Goal: Check status: Check status

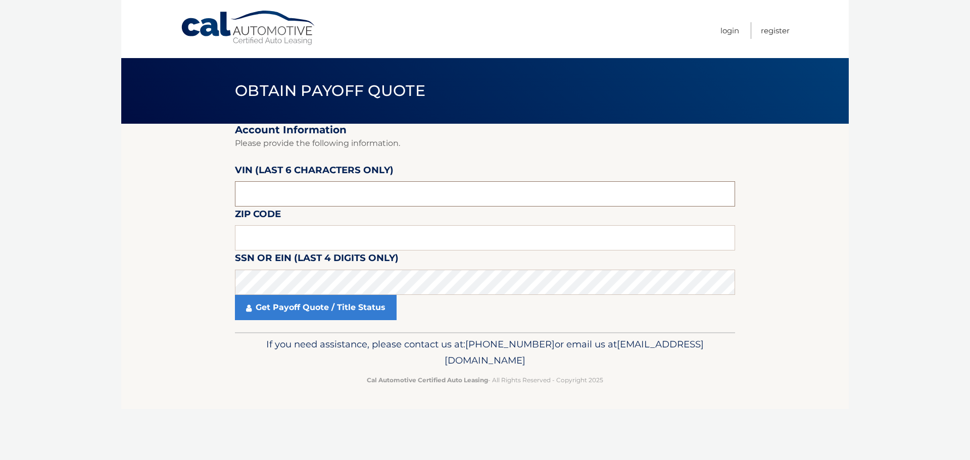
click at [346, 191] on input "text" at bounding box center [485, 193] width 500 height 25
click at [335, 237] on input "text" at bounding box center [485, 237] width 500 height 25
click at [298, 243] on input "text" at bounding box center [485, 237] width 500 height 25
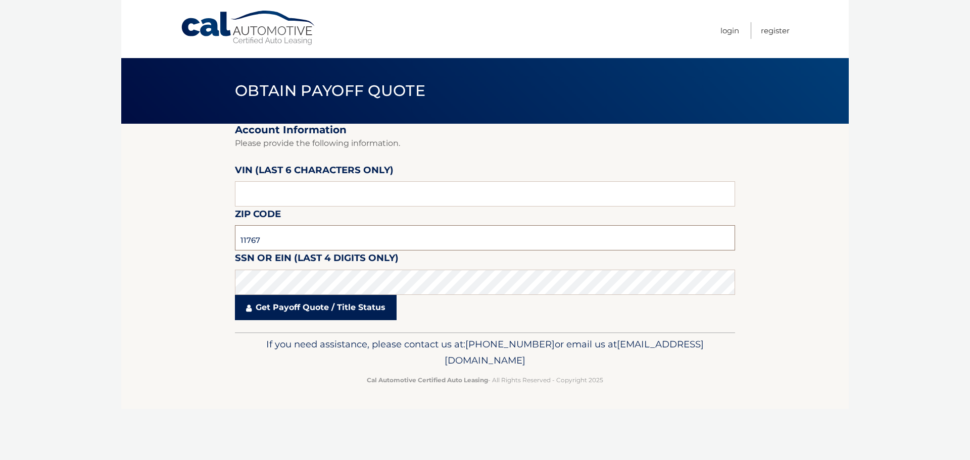
type input "11767"
click at [326, 305] on link "Get Payoff Quote / Title Status" at bounding box center [316, 307] width 162 height 25
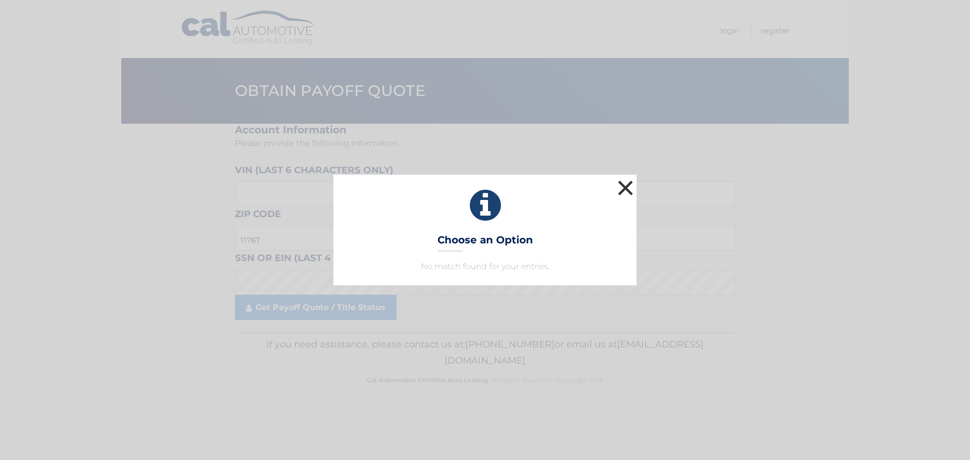
click at [624, 183] on button "×" at bounding box center [625, 188] width 20 height 20
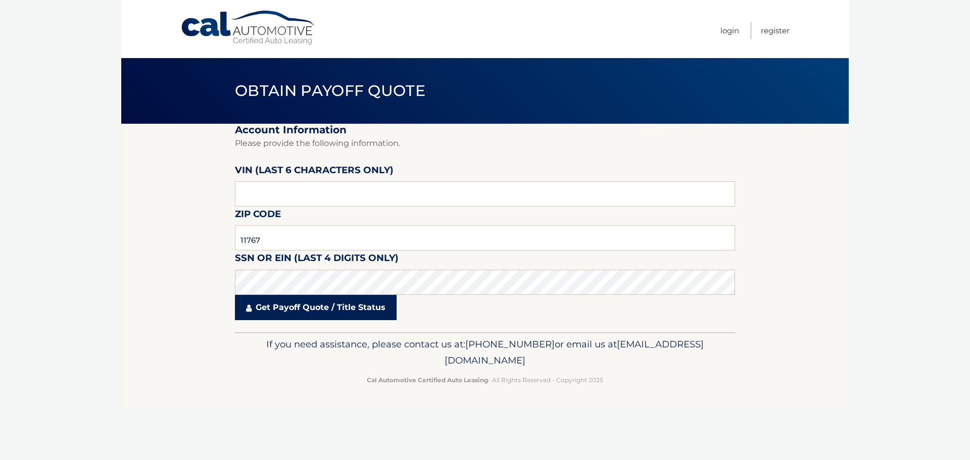
click at [309, 311] on link "Get Payoff Quote / Title Status" at bounding box center [316, 307] width 162 height 25
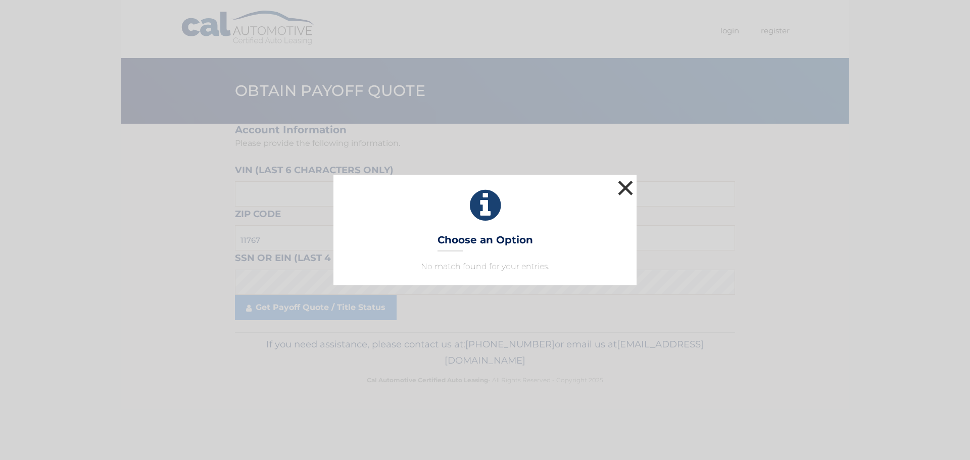
click at [626, 183] on button "×" at bounding box center [625, 188] width 20 height 20
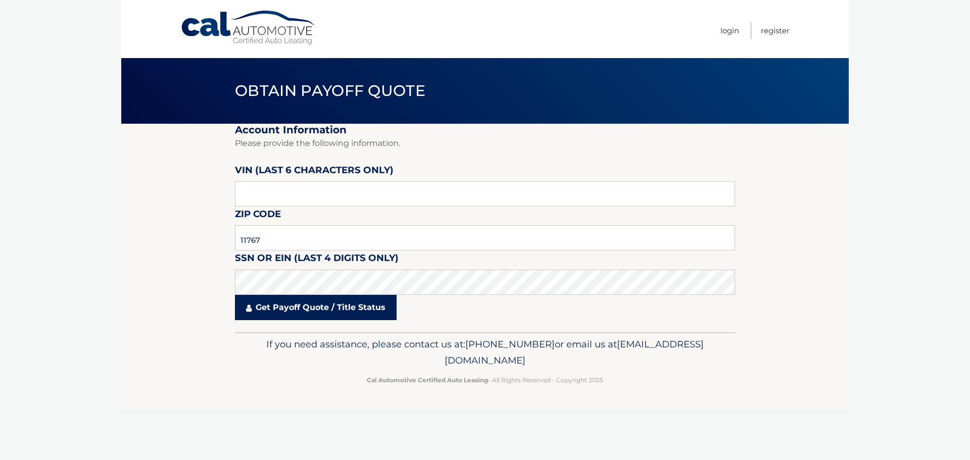
click at [310, 313] on link "Get Payoff Quote / Title Status" at bounding box center [316, 307] width 162 height 25
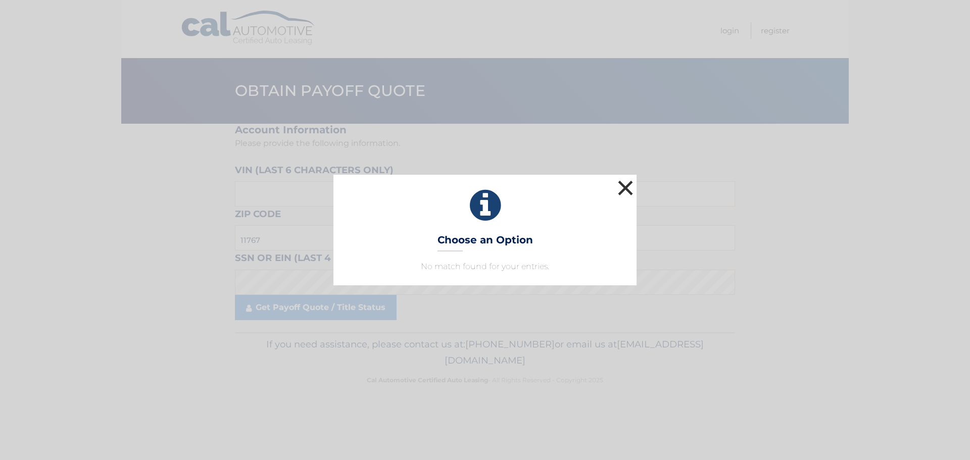
click at [626, 185] on button "×" at bounding box center [625, 188] width 20 height 20
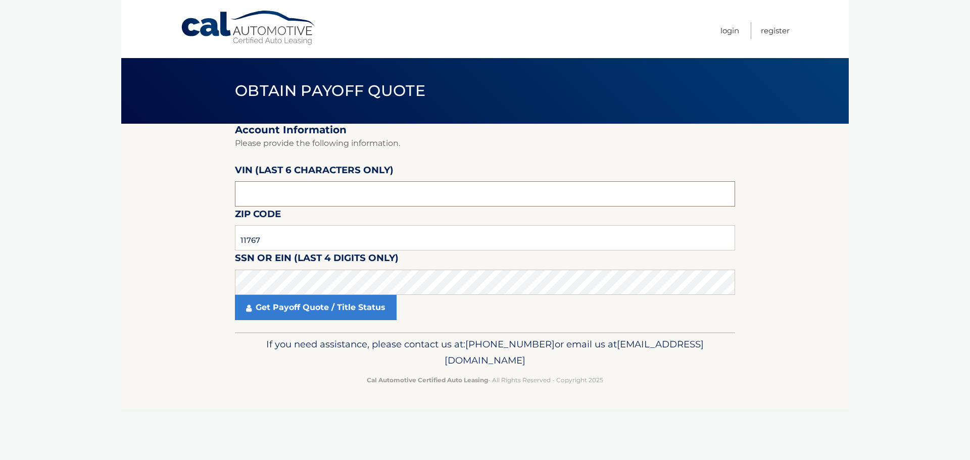
click at [355, 184] on input "text" at bounding box center [485, 193] width 500 height 25
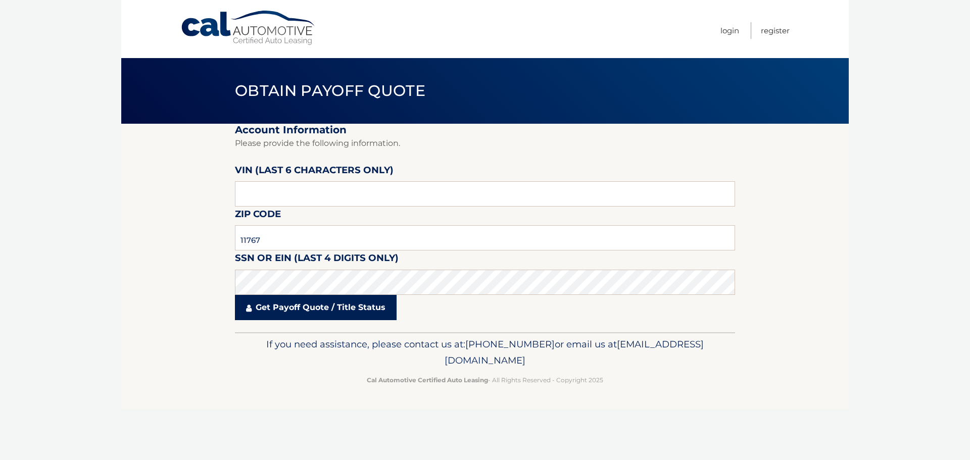
click at [336, 310] on link "Get Payoff Quote / Title Status" at bounding box center [316, 307] width 162 height 25
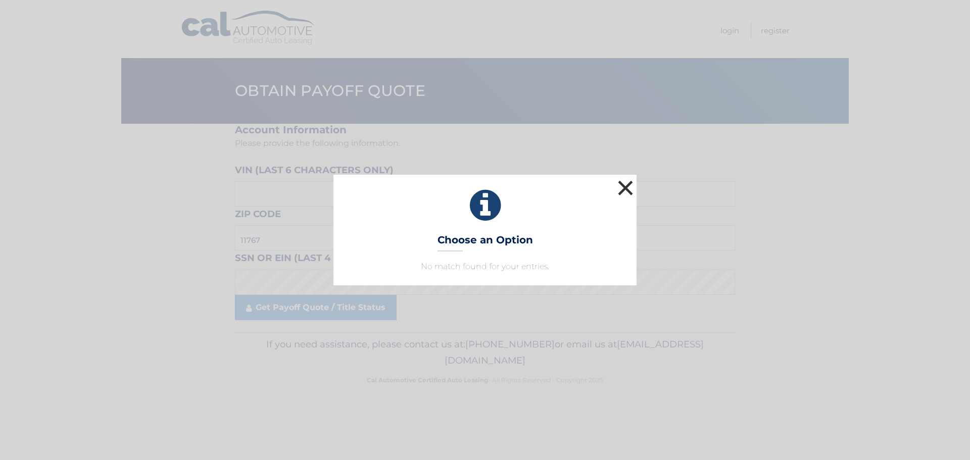
click at [622, 188] on button "×" at bounding box center [625, 188] width 20 height 20
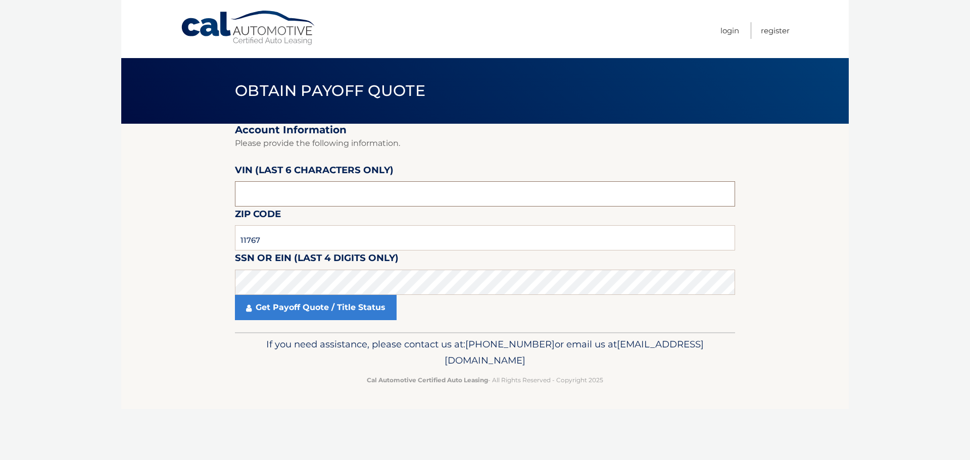
click at [355, 196] on input "text" at bounding box center [485, 193] width 500 height 25
type input "006263"
click button "For Originating Dealer" at bounding box center [0, 0] width 0 height 0
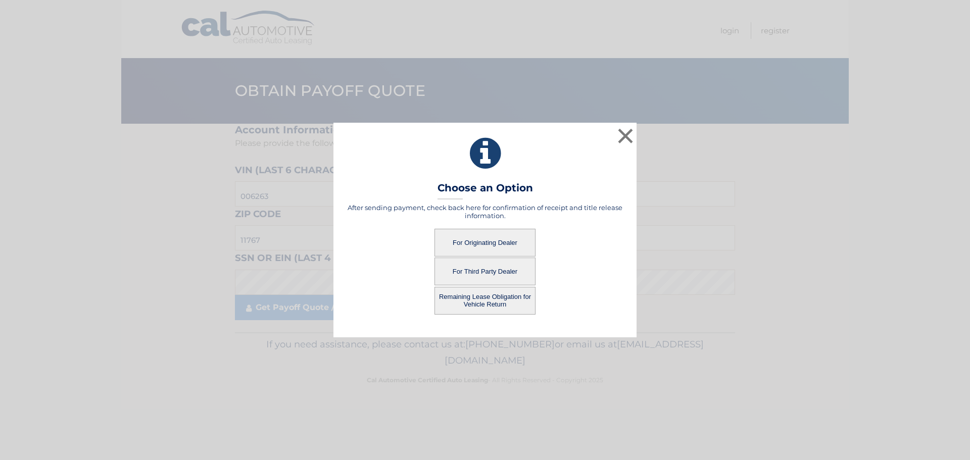
click at [485, 242] on button "For Originating Dealer" at bounding box center [484, 243] width 101 height 28
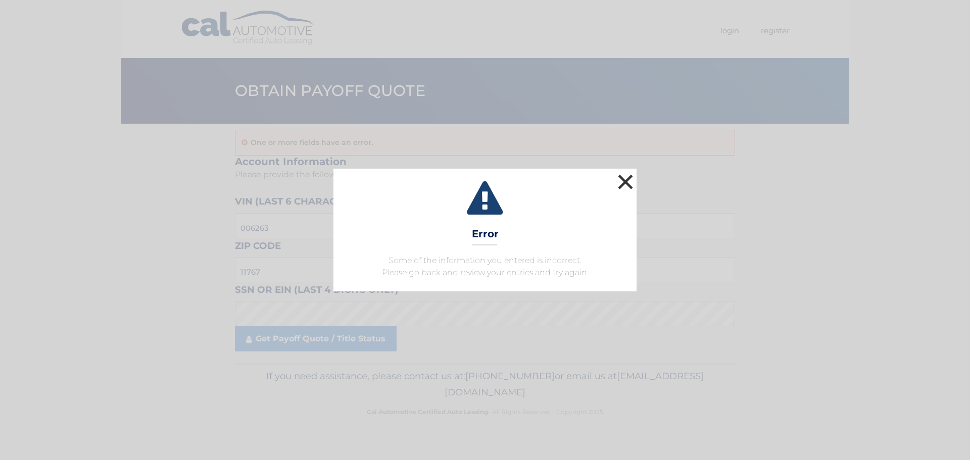
click at [626, 182] on button "×" at bounding box center [625, 182] width 20 height 20
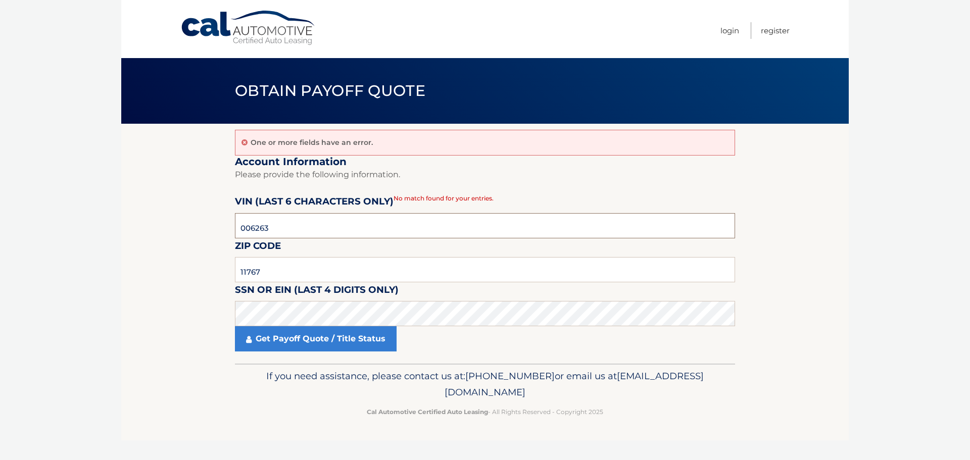
click at [374, 231] on input "006263" at bounding box center [485, 225] width 500 height 25
click button "For Originating Dealer" at bounding box center [0, 0] width 0 height 0
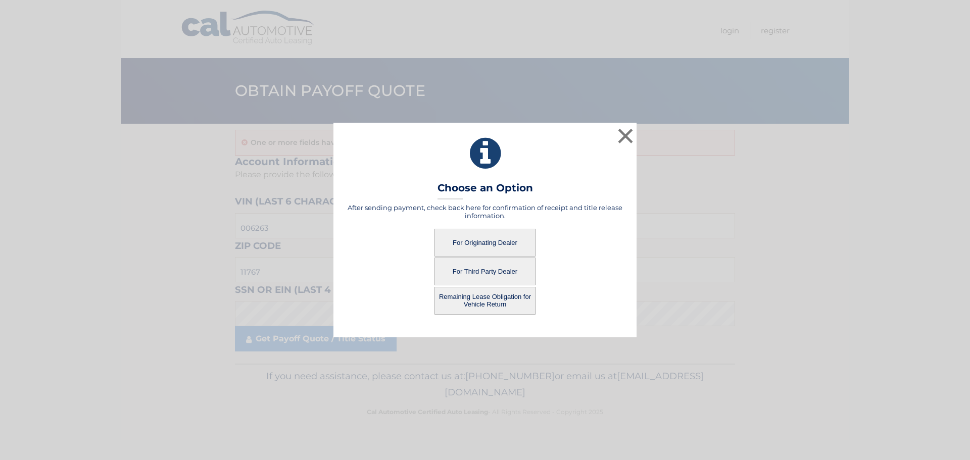
click at [494, 240] on button "For Originating Dealer" at bounding box center [484, 243] width 101 height 28
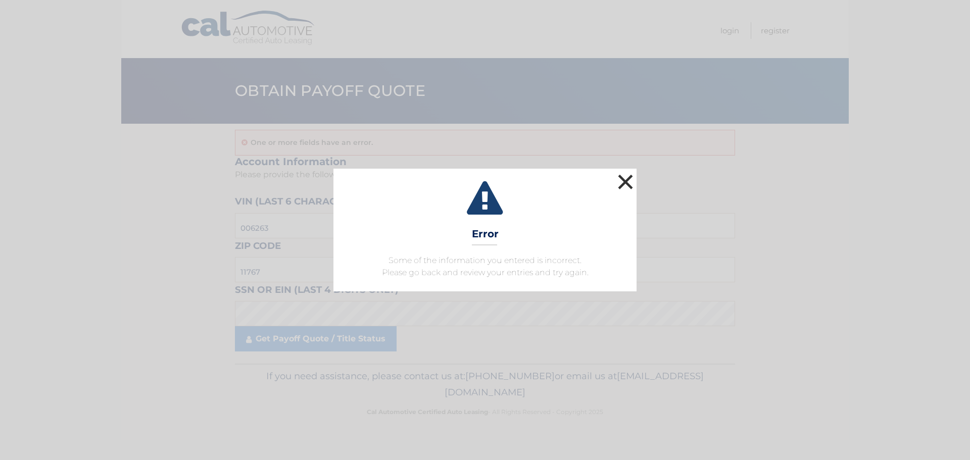
click at [626, 178] on button "×" at bounding box center [625, 182] width 20 height 20
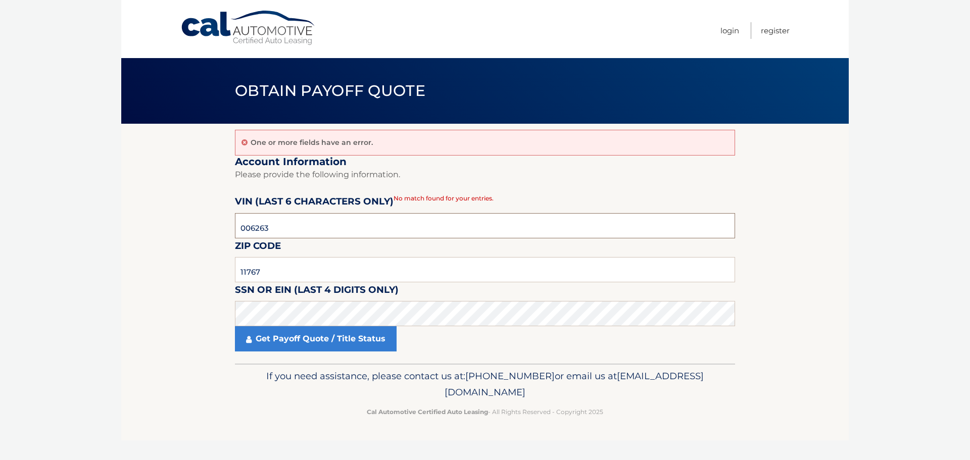
click at [329, 229] on input "006263" at bounding box center [485, 225] width 500 height 25
click button "For Originating Dealer" at bounding box center [0, 0] width 0 height 0
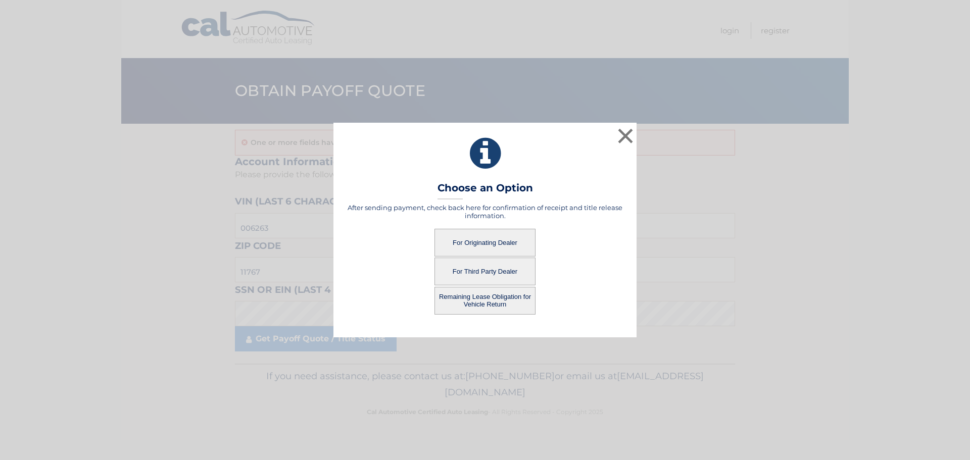
click at [496, 244] on button "For Originating Dealer" at bounding box center [484, 243] width 101 height 28
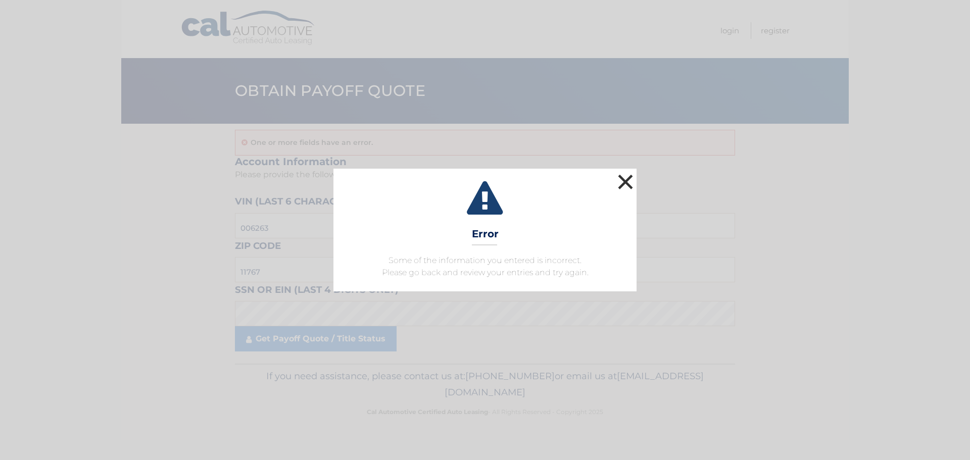
click at [625, 182] on button "×" at bounding box center [625, 182] width 20 height 20
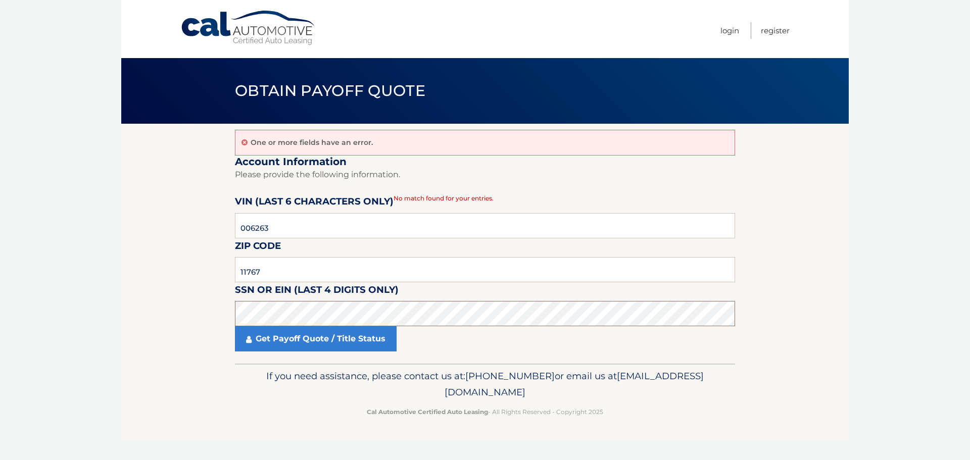
click button "For Originating Dealer" at bounding box center [0, 0] width 0 height 0
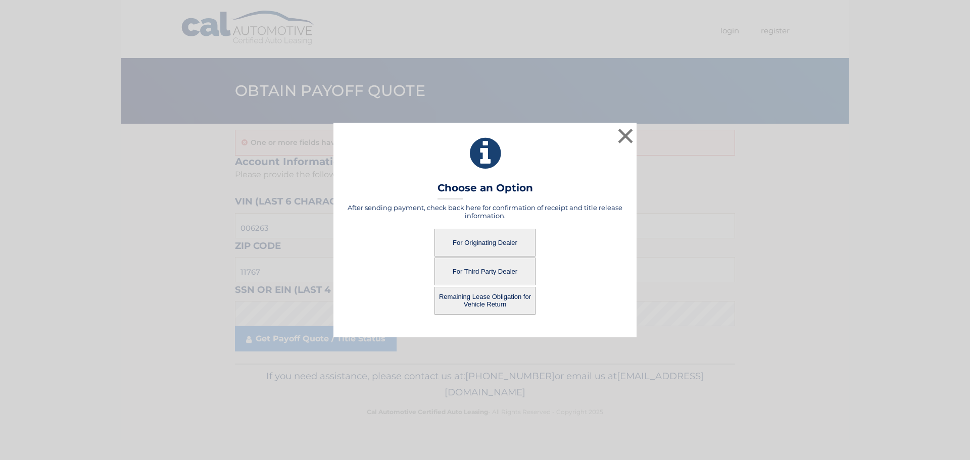
click at [496, 237] on button "For Originating Dealer" at bounding box center [484, 243] width 101 height 28
